Goal: Information Seeking & Learning: Learn about a topic

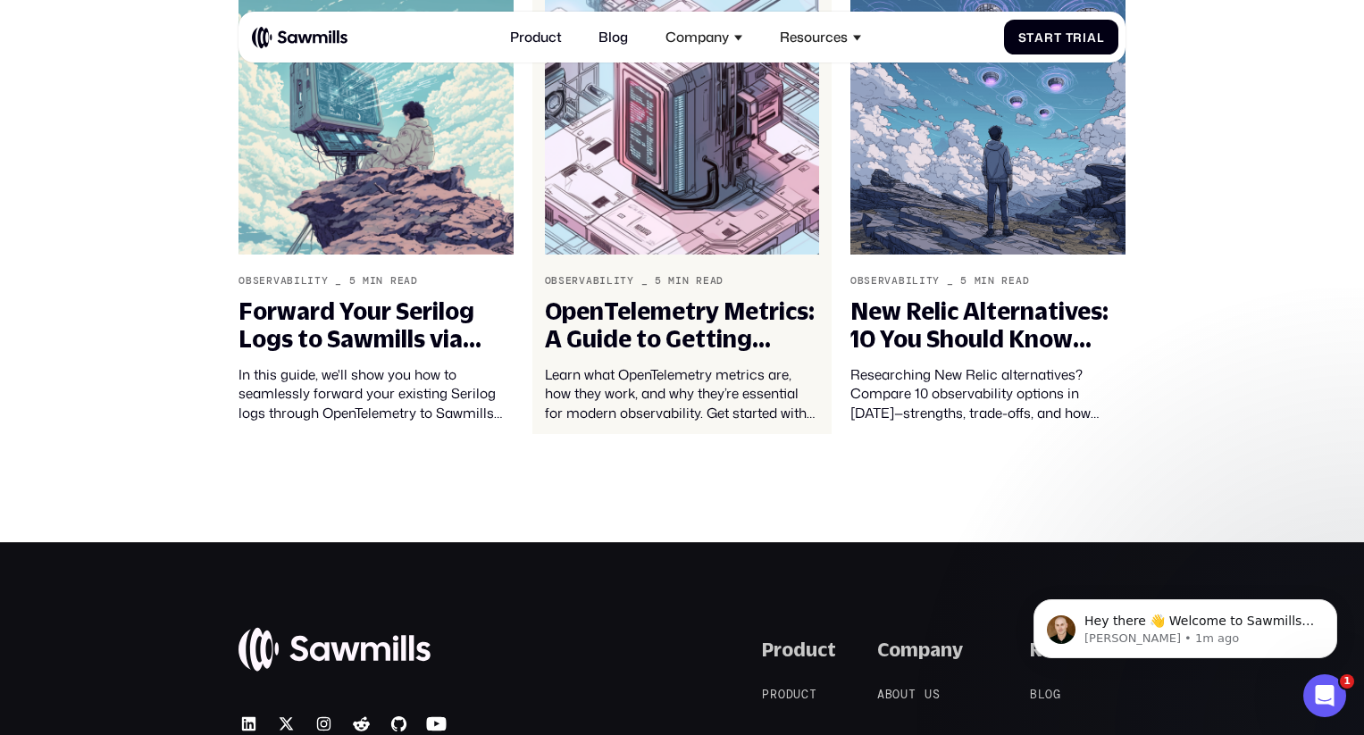
scroll to position [4746, 0]
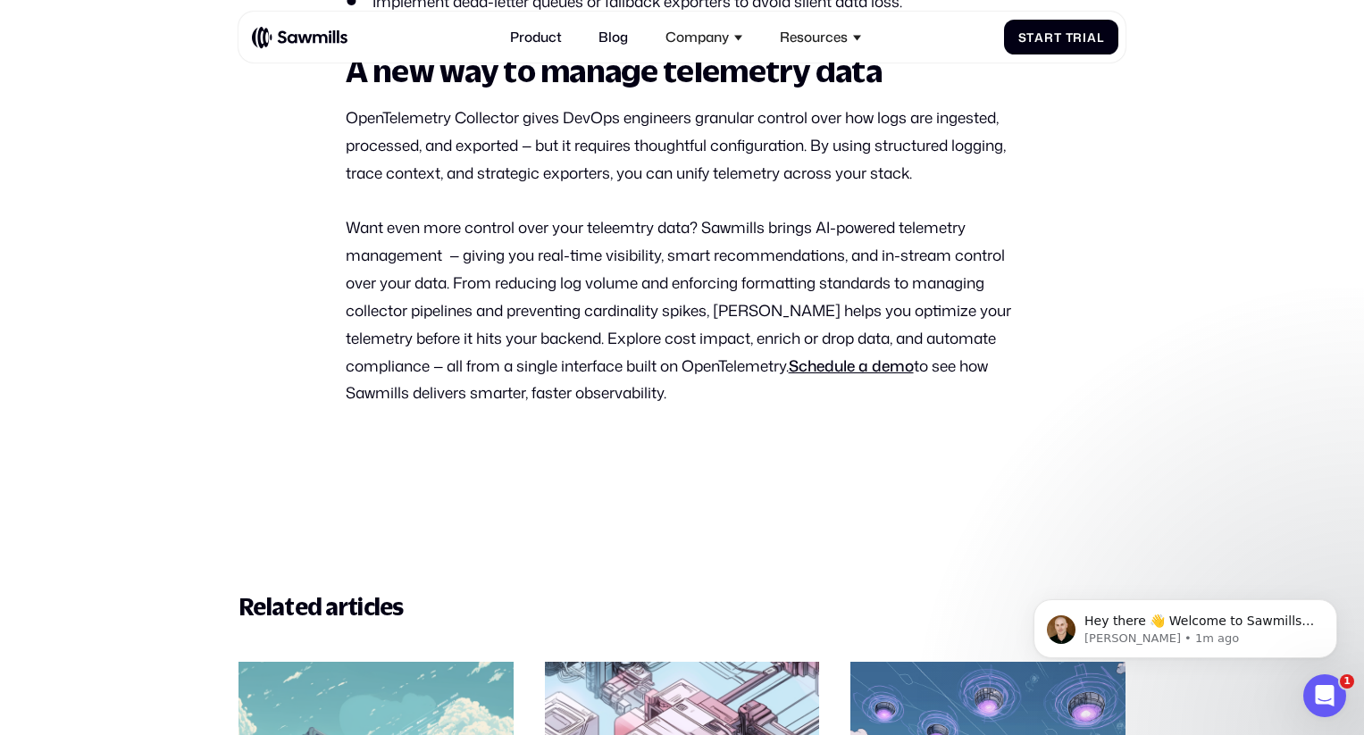
click at [572, 181] on p "OpenTelemetry Collector gives DevOps engineers granular control over how logs a…" at bounding box center [682, 145] width 673 height 83
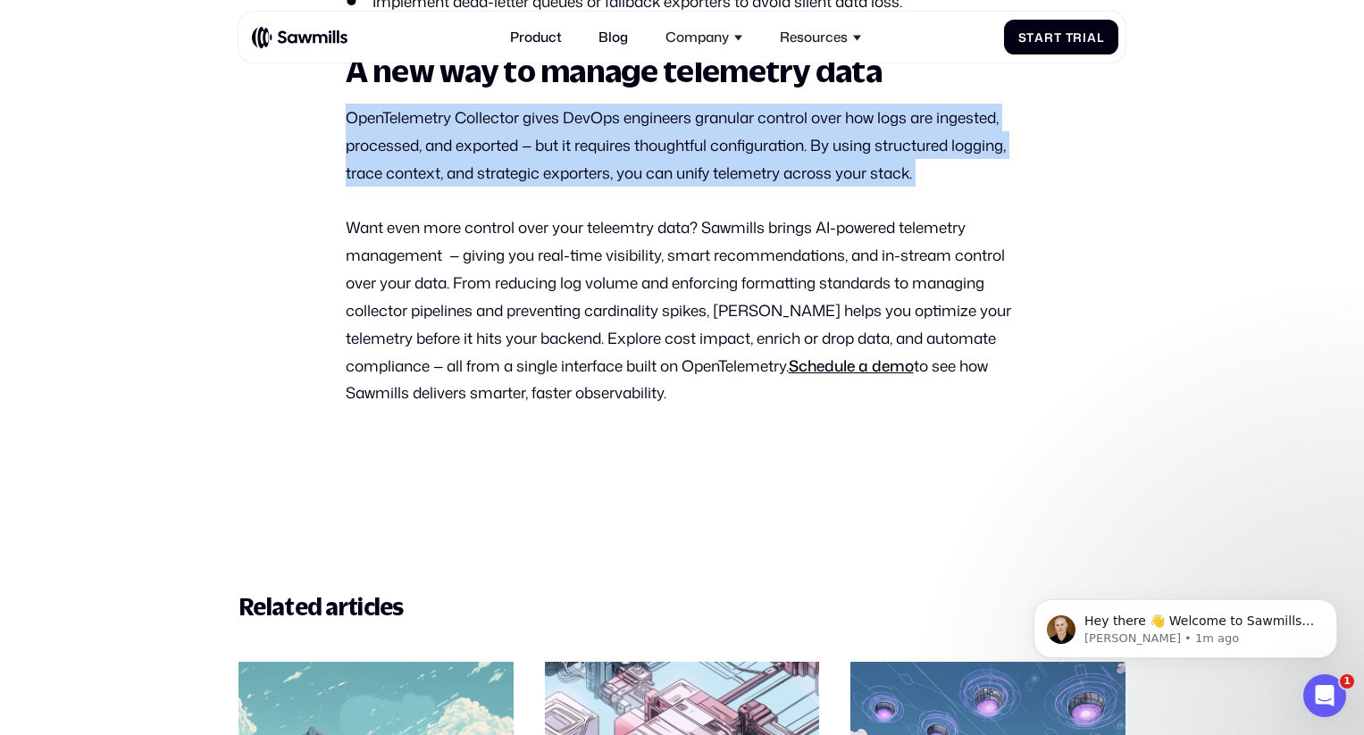
click at [572, 181] on p "OpenTelemetry Collector gives DevOps engineers granular control over how logs a…" at bounding box center [682, 145] width 673 height 83
click at [624, 187] on p "OpenTelemetry Collector gives DevOps engineers granular control over how logs a…" at bounding box center [682, 145] width 673 height 83
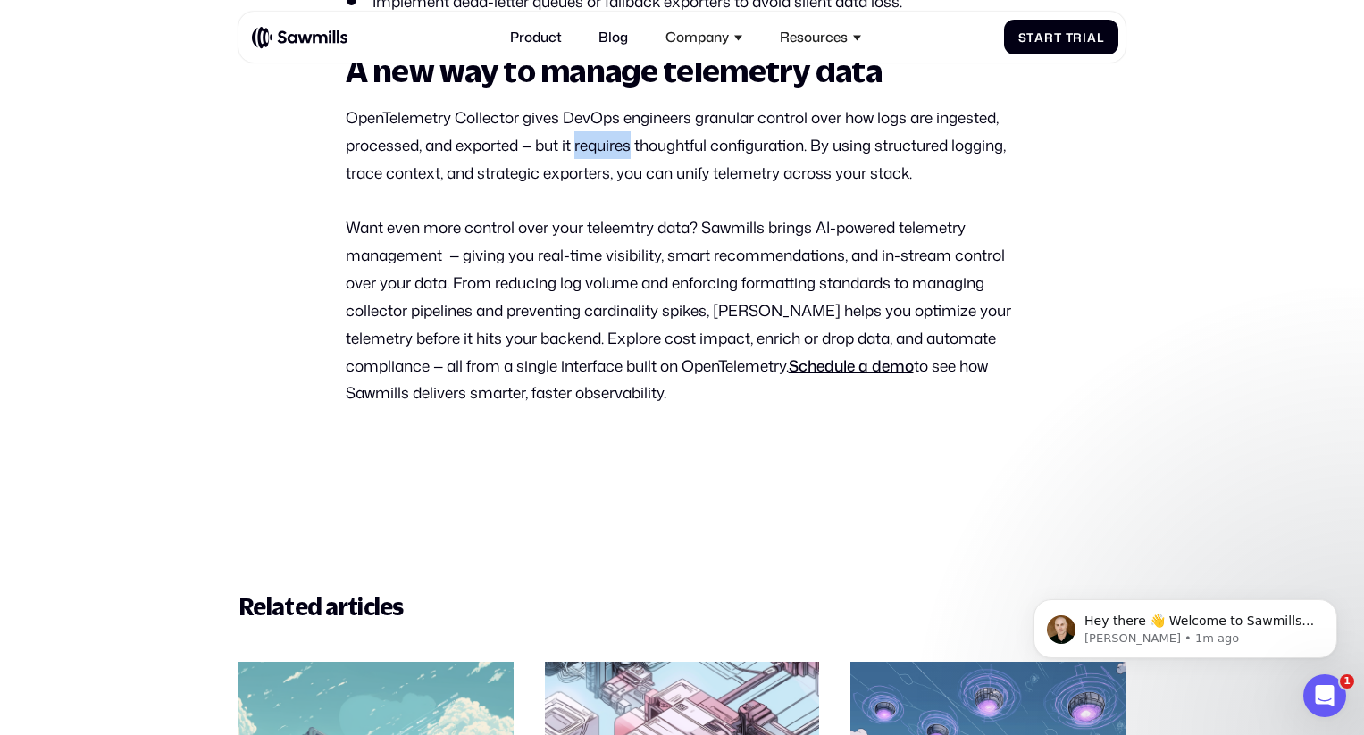
click at [624, 187] on p "OpenTelemetry Collector gives DevOps engineers granular control over how logs a…" at bounding box center [682, 145] width 673 height 83
click at [627, 187] on p "OpenTelemetry Collector gives DevOps engineers granular control over how logs a…" at bounding box center [682, 145] width 673 height 83
click at [628, 187] on p "OpenTelemetry Collector gives DevOps engineers granular control over how logs a…" at bounding box center [682, 145] width 673 height 83
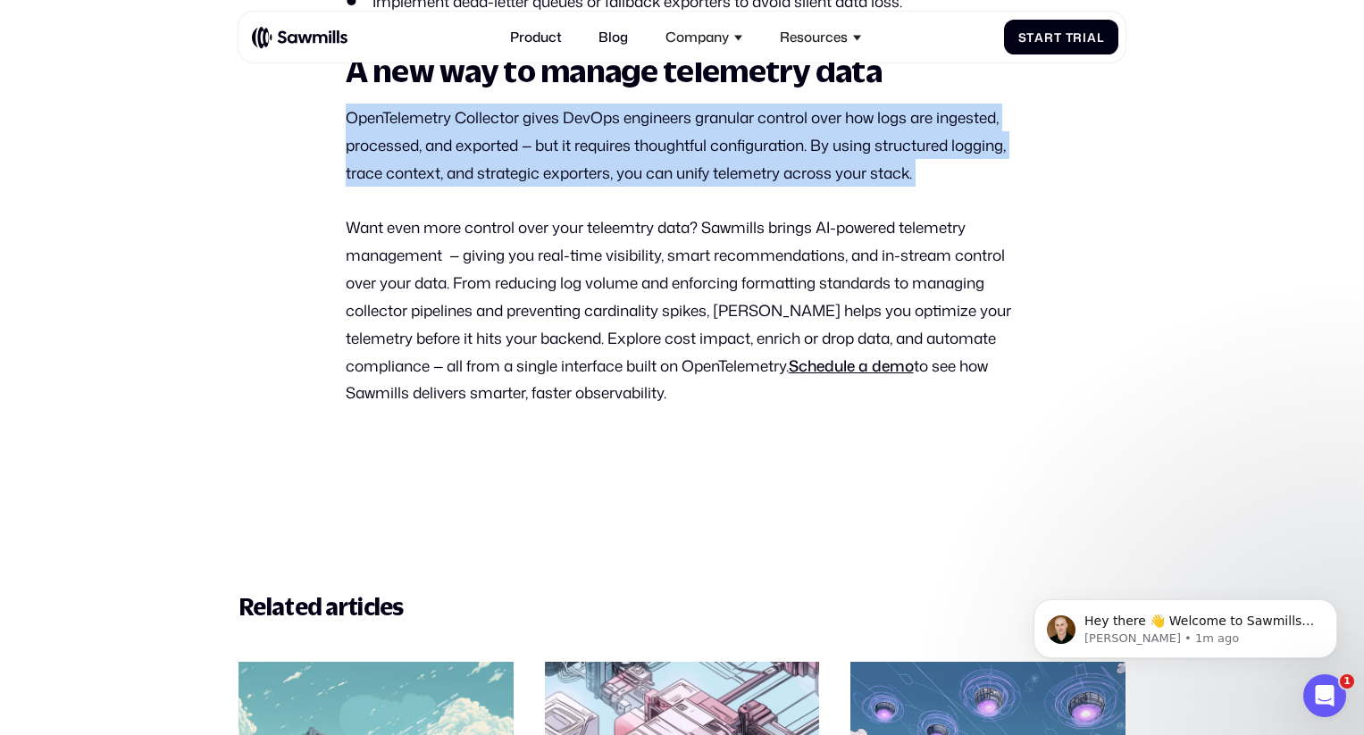
click at [628, 187] on p "OpenTelemetry Collector gives DevOps engineers granular control over how logs a…" at bounding box center [682, 145] width 673 height 83
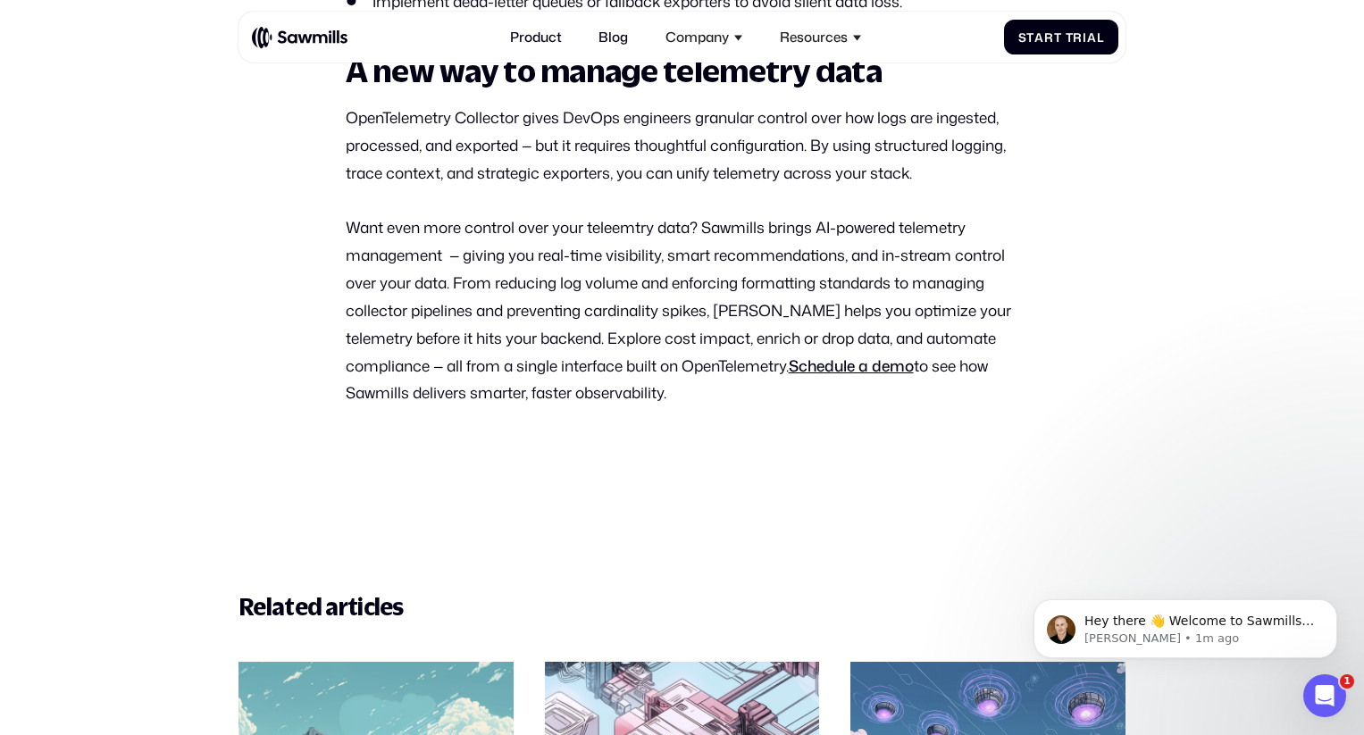
click at [704, 187] on p "OpenTelemetry Collector gives DevOps engineers granular control over how logs a…" at bounding box center [682, 145] width 673 height 83
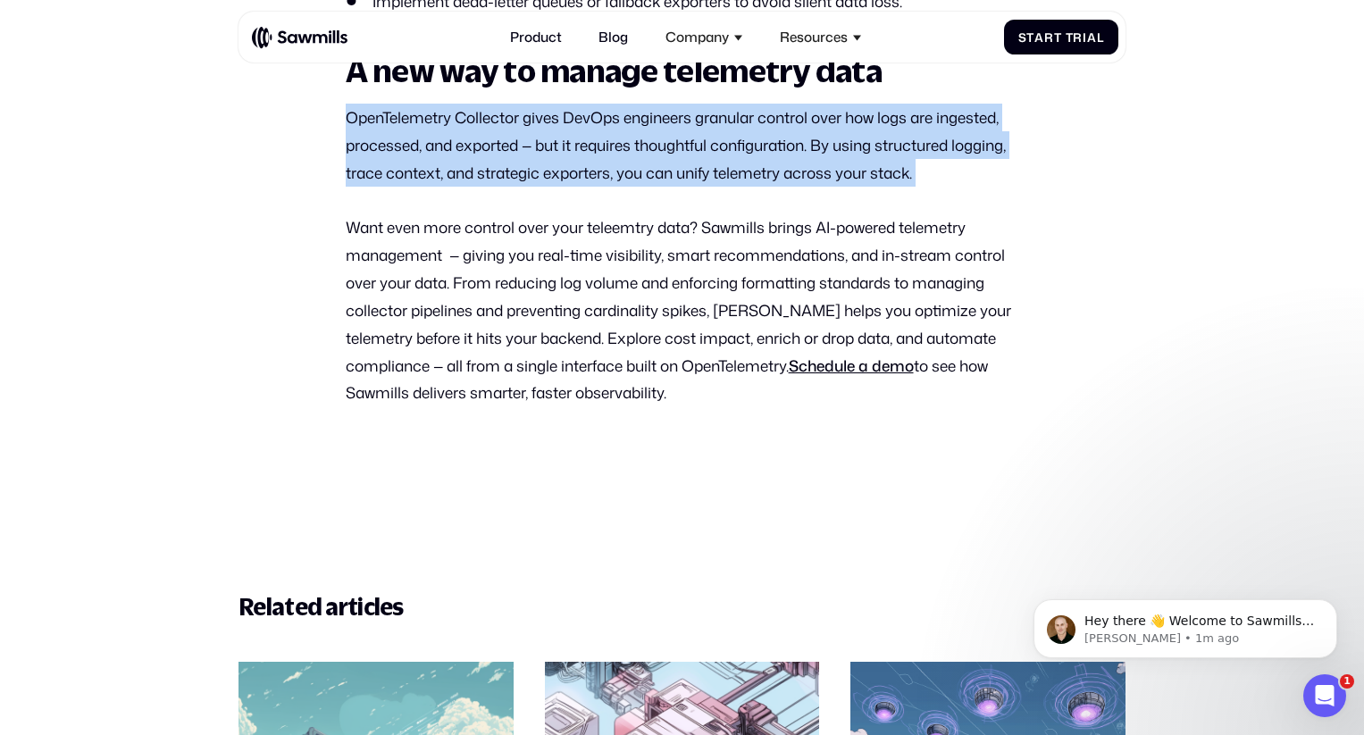
drag, startPoint x: 664, startPoint y: 147, endPoint x: 981, endPoint y: 245, distance: 332.5
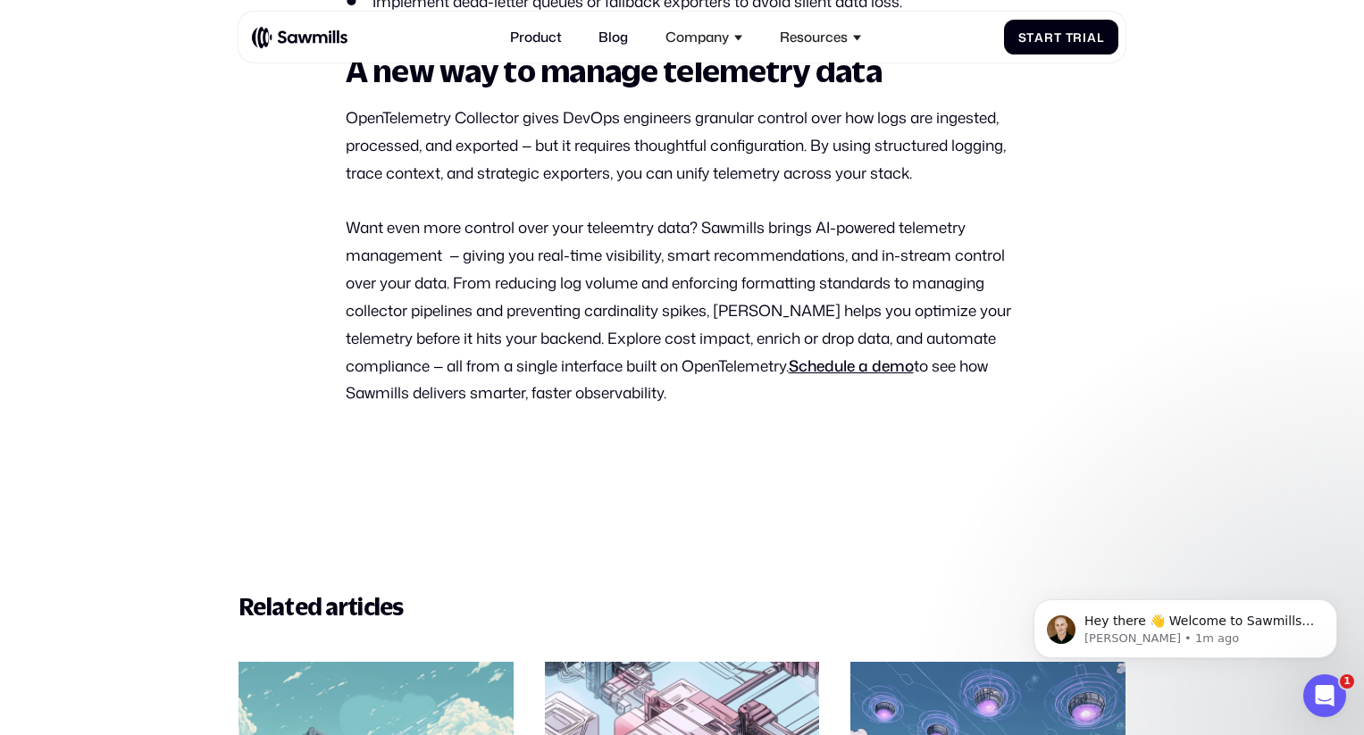
click at [707, 291] on p "Want even more control over your teleemtry data? Sawmills brings AI-powered tel…" at bounding box center [682, 309] width 673 height 193
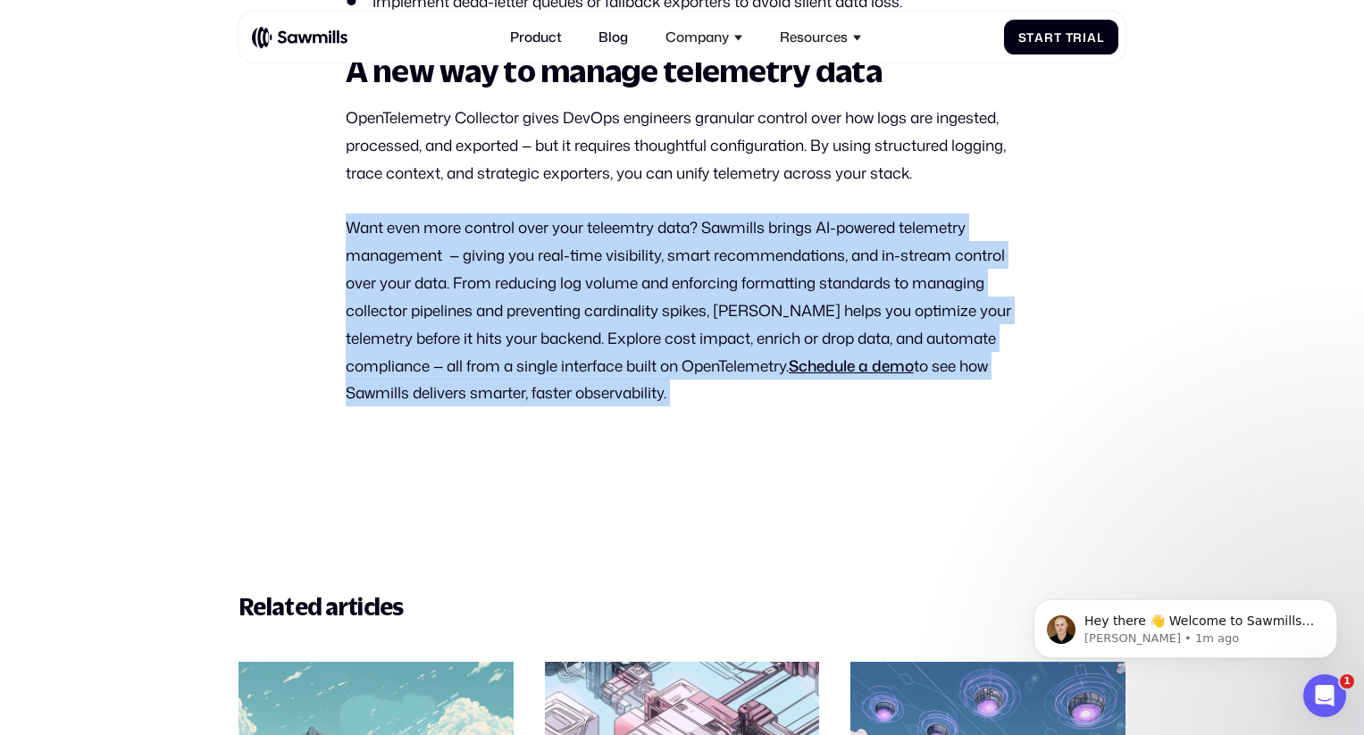
click at [707, 291] on p "Want even more control over your teleemtry data? Sawmills brings AI-powered tel…" at bounding box center [682, 309] width 673 height 193
click at [723, 301] on p "Want even more control over your teleemtry data? Sawmills brings AI-powered tel…" at bounding box center [682, 309] width 673 height 193
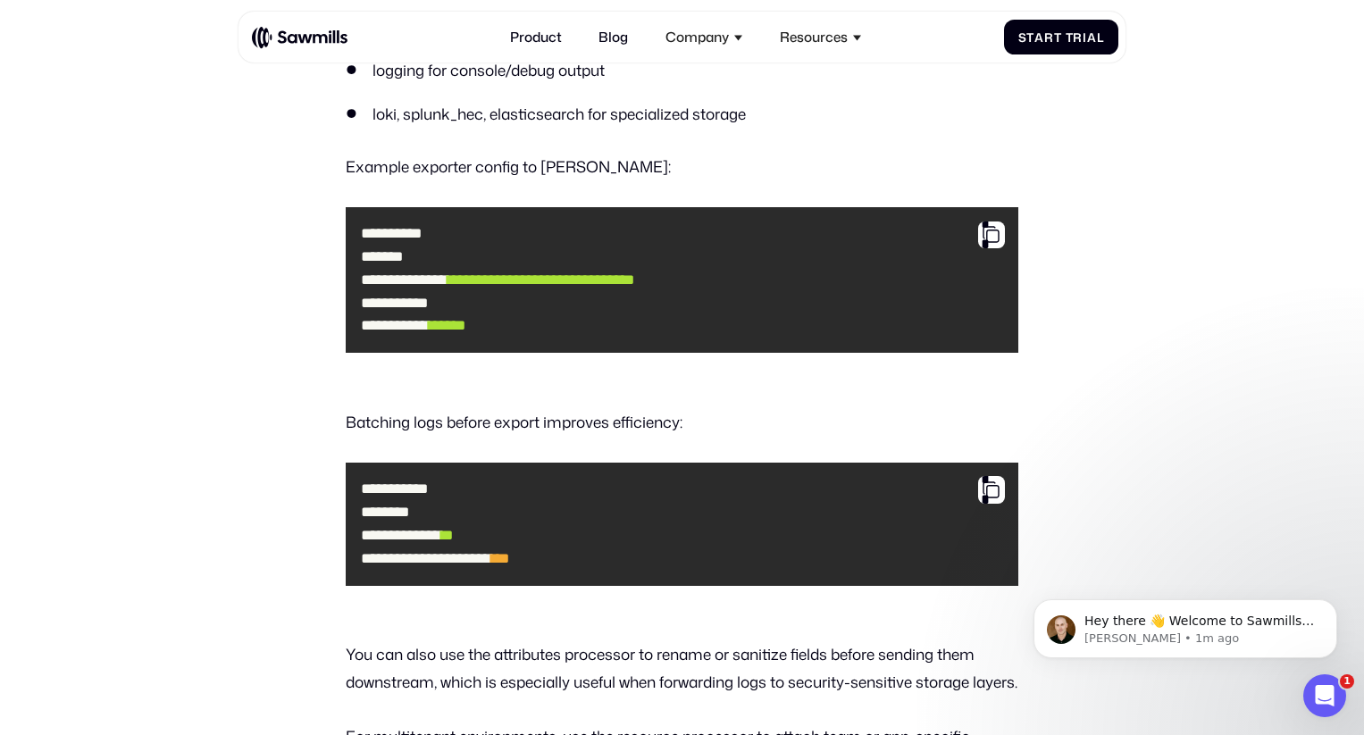
scroll to position [3453, 0]
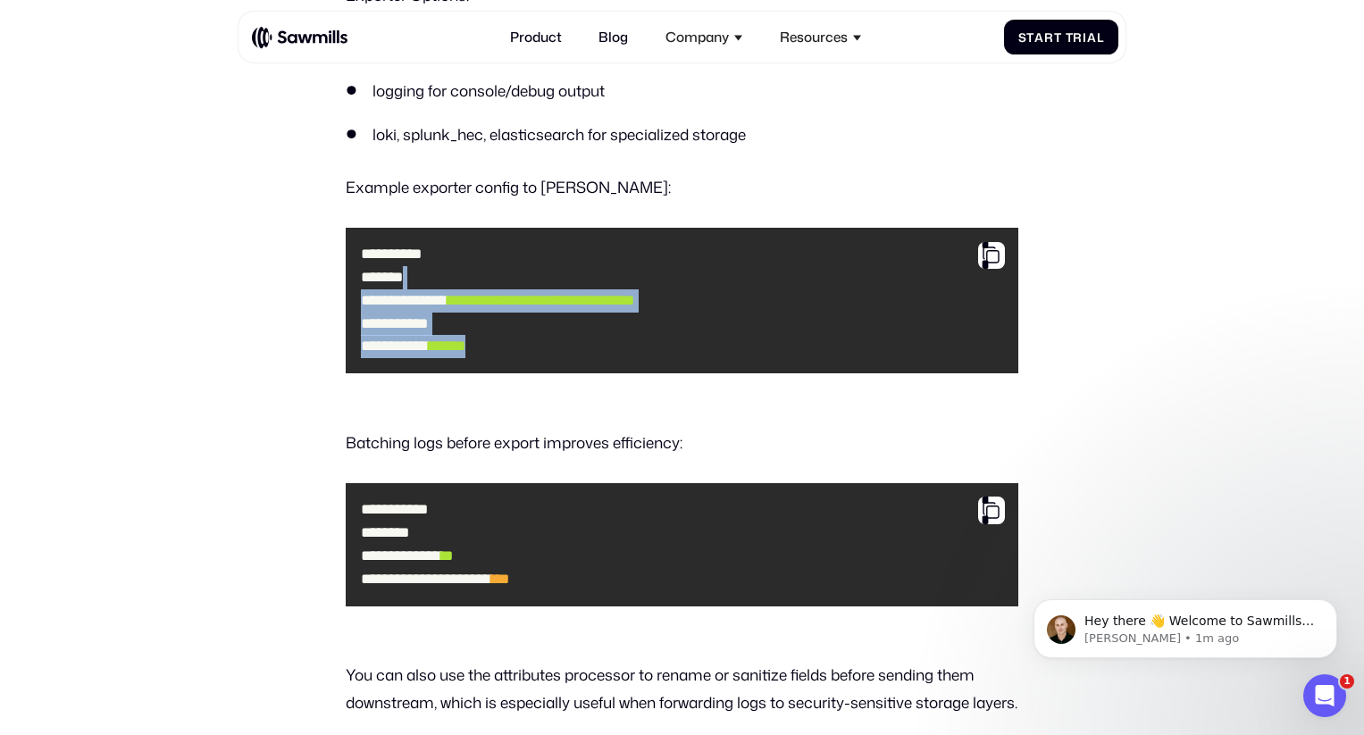
drag, startPoint x: 438, startPoint y: 296, endPoint x: 586, endPoint y: 385, distance: 171.8
click at [586, 366] on code "**********" at bounding box center [682, 301] width 658 height 130
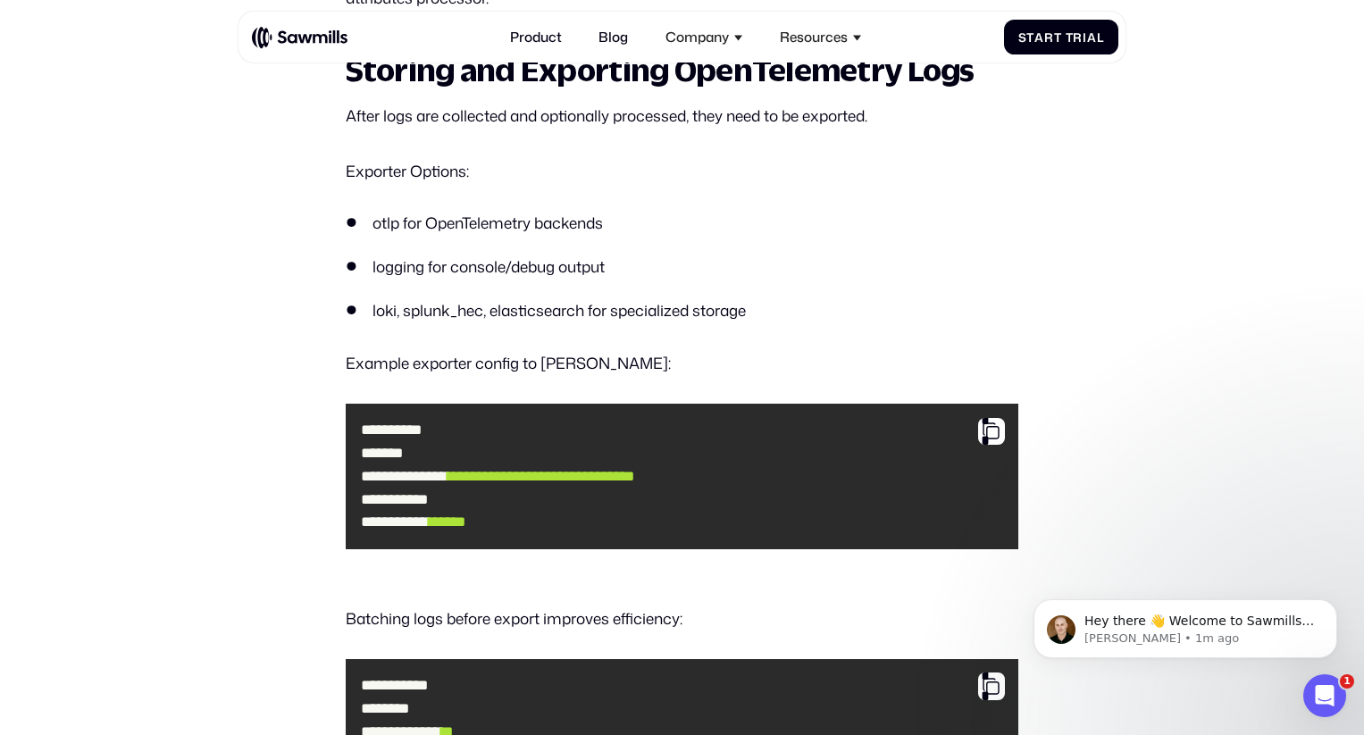
scroll to position [3262, 0]
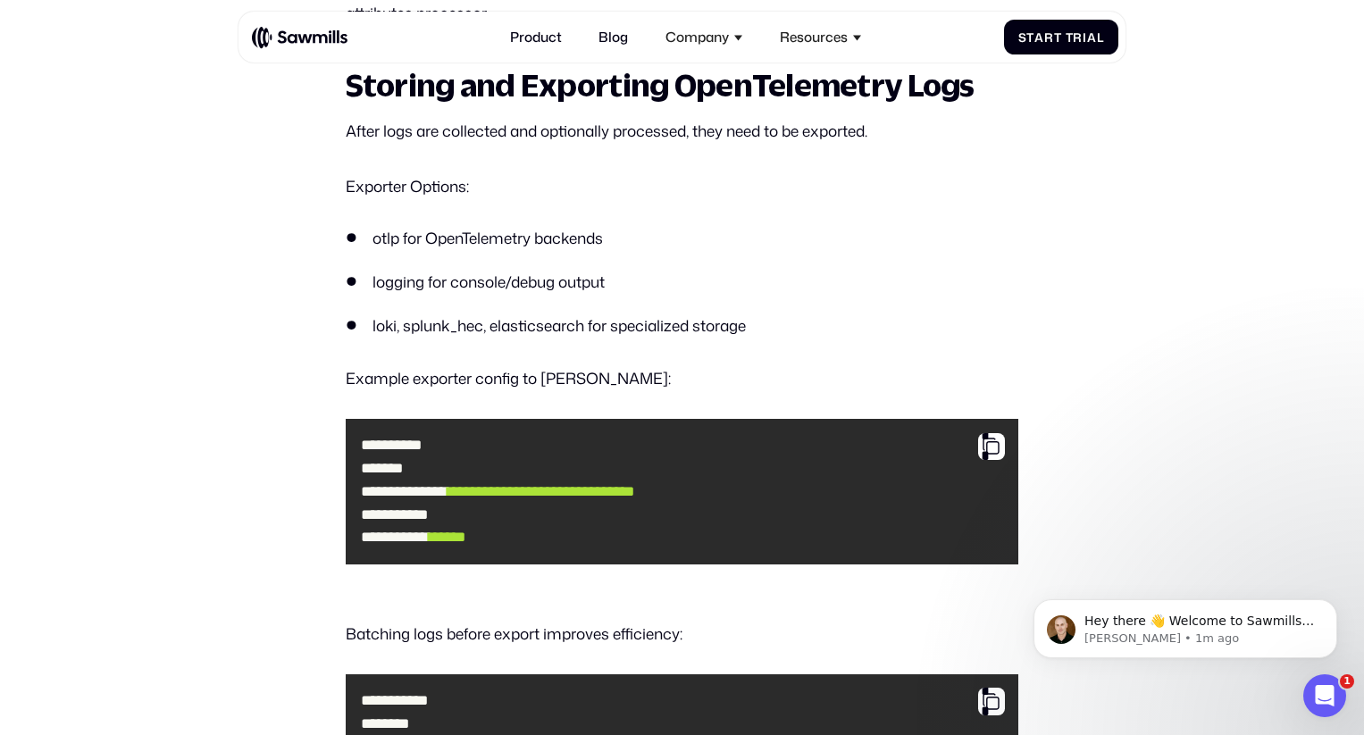
click at [476, 250] on li "otlp for OpenTelemetry backends" at bounding box center [682, 238] width 673 height 23
click at [555, 250] on li "otlp for OpenTelemetry backends" at bounding box center [682, 238] width 673 height 23
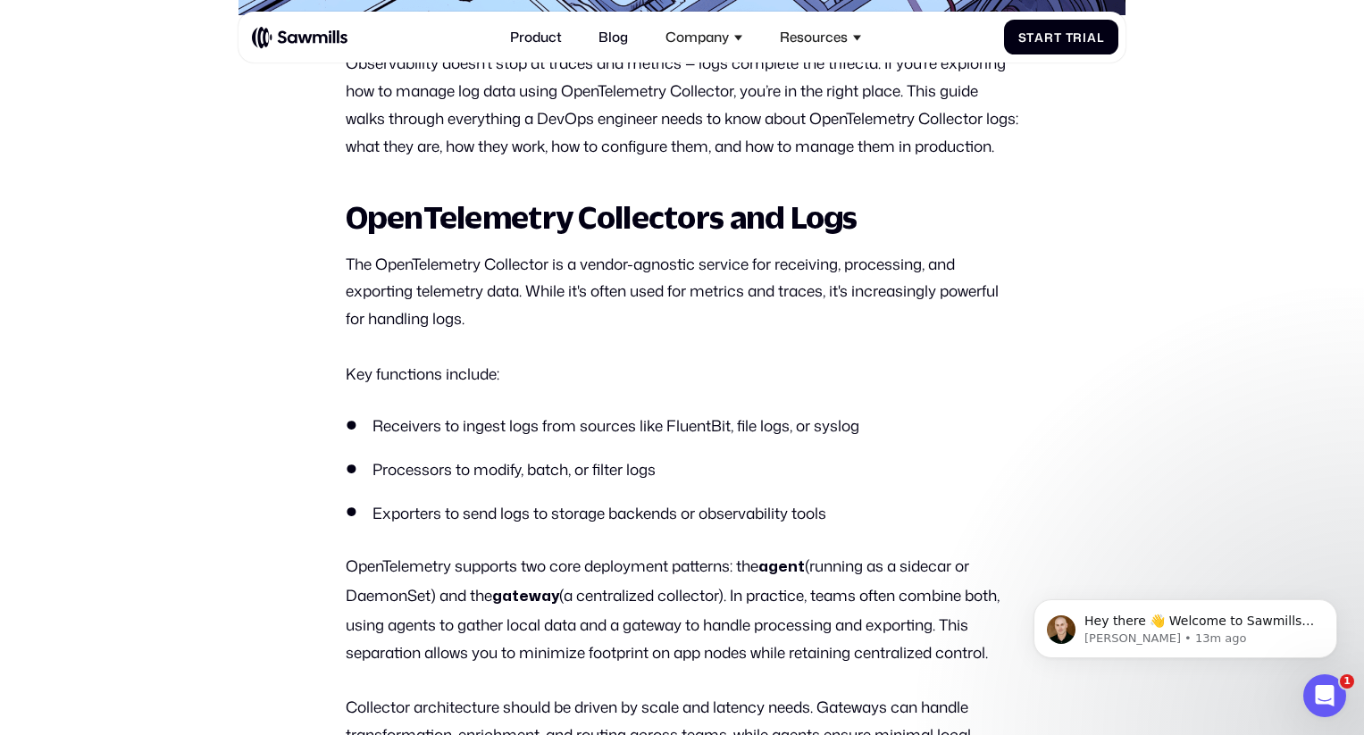
scroll to position [0, 0]
